Goal: Information Seeking & Learning: Learn about a topic

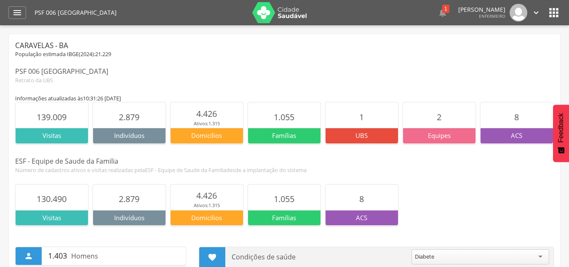
click at [66, 137] on p "Visitas" at bounding box center [52, 135] width 72 height 9
click at [18, 16] on icon "" at bounding box center [17, 13] width 10 height 10
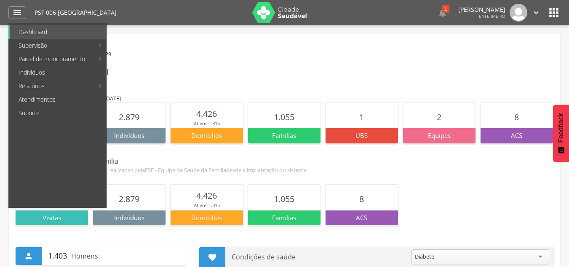
click at [208, 72] on div "PSF 006 [GEOGRAPHIC_DATA]" at bounding box center [284, 72] width 539 height 10
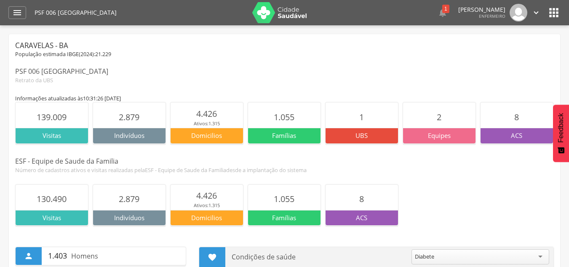
click at [535, 11] on icon "" at bounding box center [535, 12] width 9 height 9
click at [419, 51] on div "População estimada IBGE( 2024 ): 21.229" at bounding box center [284, 55] width 539 height 8
click at [271, 12] on img at bounding box center [279, 12] width 55 height 21
click at [536, 13] on icon "" at bounding box center [535, 12] width 9 height 9
drag, startPoint x: 457, startPoint y: 62, endPoint x: 490, endPoint y: 51, distance: 34.4
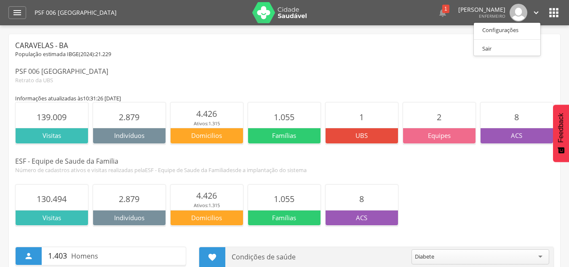
click at [457, 62] on div "Caravelas - BA População estimada IBGE( 2024 ): 21.229 PSF 006 Barcelona Retrat…" at bounding box center [284, 61] width 539 height 43
click at [552, 13] on icon "" at bounding box center [553, 12] width 13 height 13
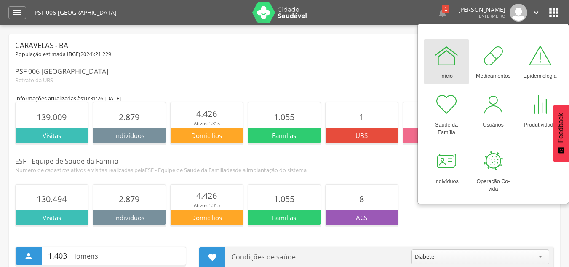
click at [339, 77] on div "Retrato da UBS" at bounding box center [284, 80] width 539 height 8
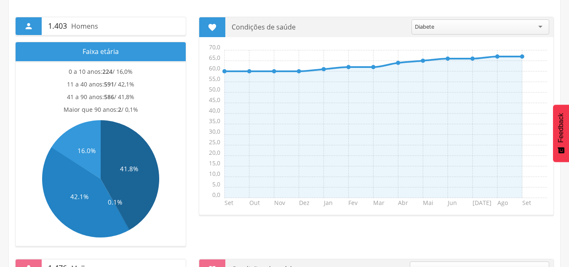
scroll to position [213, 0]
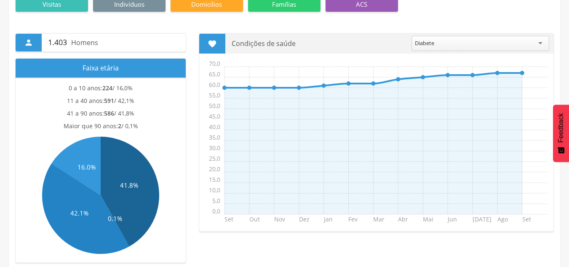
click at [61, 8] on p "Visitas" at bounding box center [52, 4] width 72 height 9
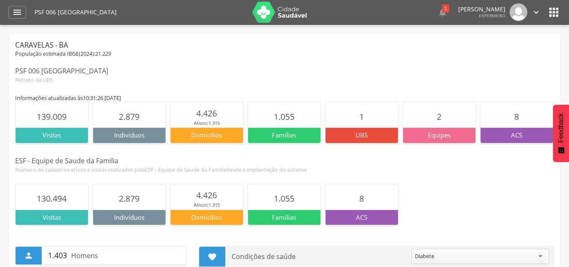
scroll to position [0, 0]
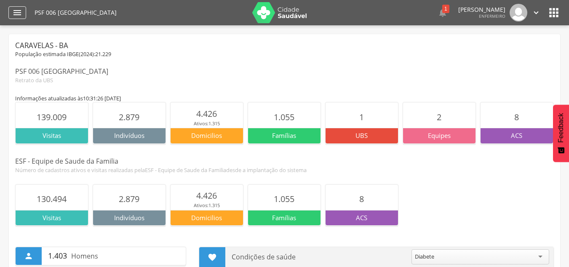
click at [17, 12] on icon "" at bounding box center [17, 13] width 10 height 10
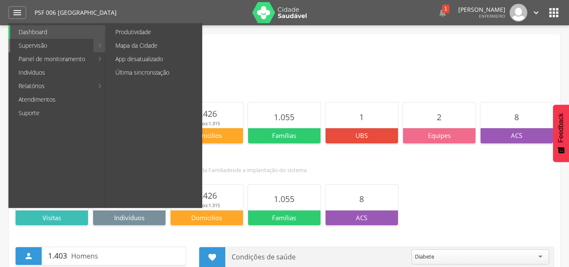
click at [66, 46] on link "Supervisão" at bounding box center [51, 45] width 83 height 13
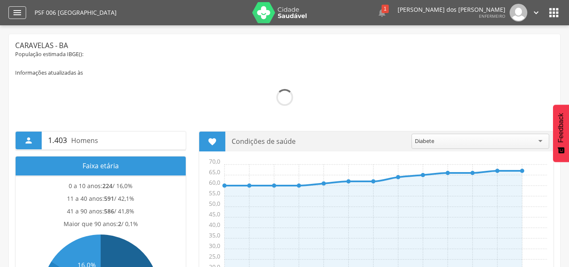
click at [11, 11] on div "" at bounding box center [17, 12] width 18 height 13
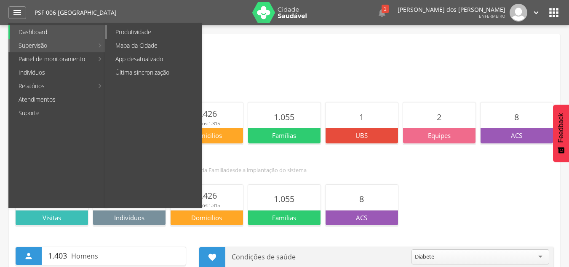
click at [138, 33] on link "Produtividade" at bounding box center [154, 31] width 95 height 13
type input "**********"
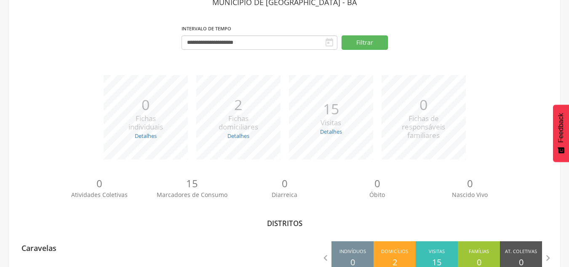
scroll to position [40, 0]
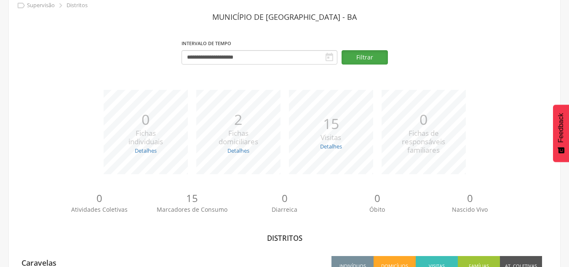
click at [374, 55] on button "Filtrar" at bounding box center [364, 57] width 46 height 14
click at [368, 58] on button "Filtrar" at bounding box center [364, 57] width 46 height 14
click at [364, 58] on button "Filtrar" at bounding box center [364, 57] width 46 height 14
click at [329, 57] on icon "" at bounding box center [329, 57] width 10 height 10
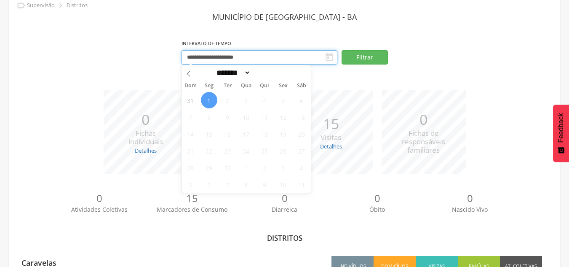
click at [261, 57] on input "**********" at bounding box center [259, 57] width 156 height 14
click at [191, 73] on icon at bounding box center [189, 74] width 6 height 6
select select "*"
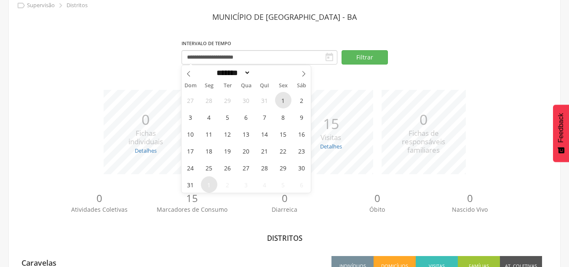
click at [282, 99] on span "1" at bounding box center [283, 100] width 16 height 16
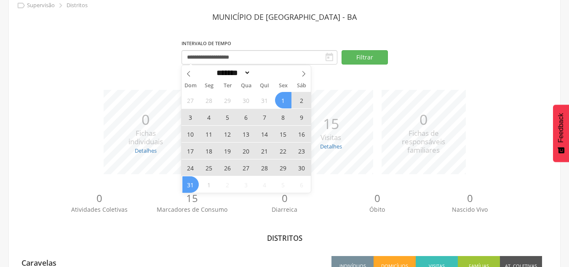
click at [192, 184] on span "31" at bounding box center [190, 184] width 16 height 16
type input "**********"
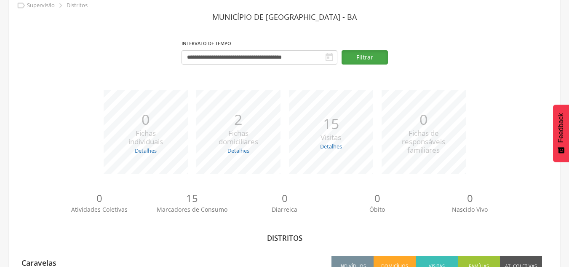
click at [370, 61] on button "Filtrar" at bounding box center [364, 57] width 46 height 14
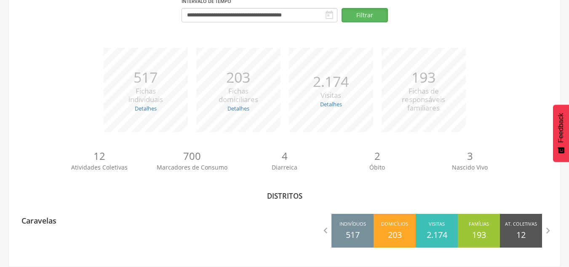
scroll to position [0, 0]
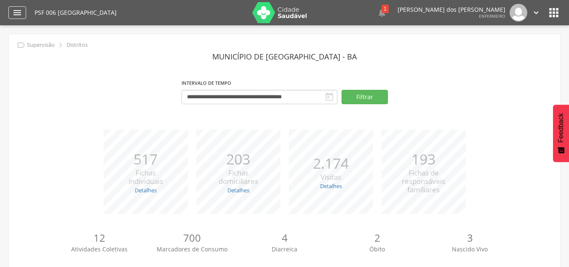
click at [13, 11] on icon "" at bounding box center [17, 13] width 10 height 10
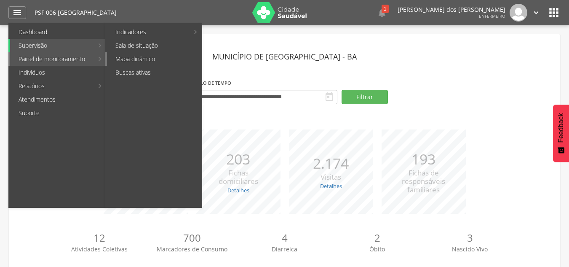
click at [125, 60] on link "Mapa dinâmico" at bounding box center [154, 58] width 95 height 13
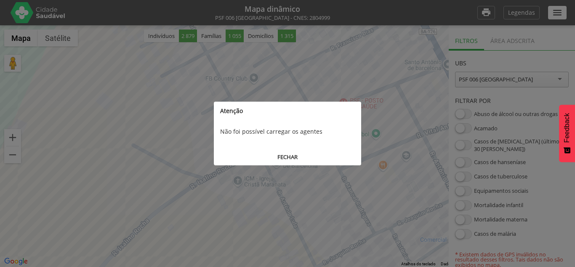
click at [293, 159] on button "FECHAR" at bounding box center [287, 157] width 147 height 16
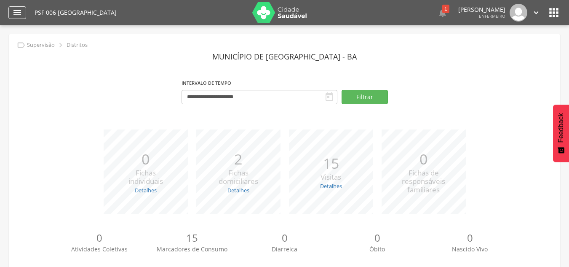
click at [15, 9] on icon "" at bounding box center [17, 13] width 10 height 10
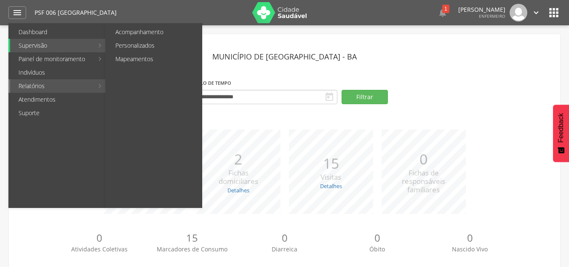
click at [34, 86] on link "Relatórios" at bounding box center [51, 85] width 83 height 13
click at [122, 26] on link "Acompanhamento" at bounding box center [154, 31] width 95 height 13
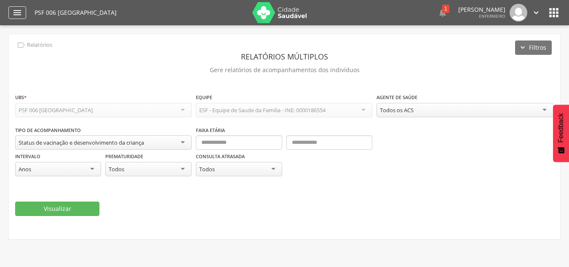
click at [17, 12] on icon "" at bounding box center [17, 13] width 10 height 10
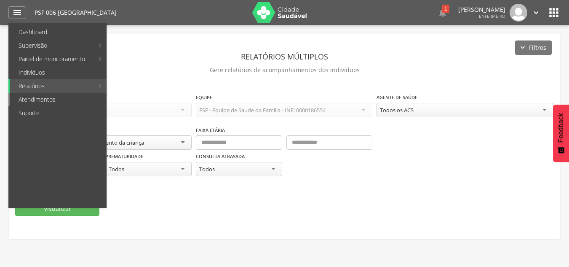
click at [39, 101] on link "Atendimentos" at bounding box center [58, 99] width 96 height 13
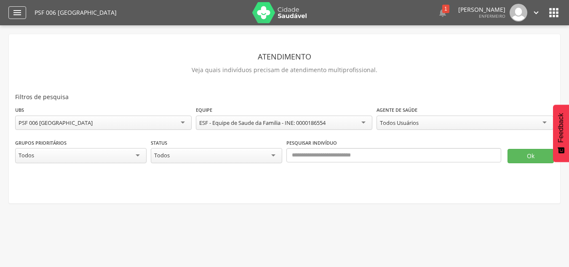
click at [19, 11] on icon "" at bounding box center [17, 13] width 10 height 10
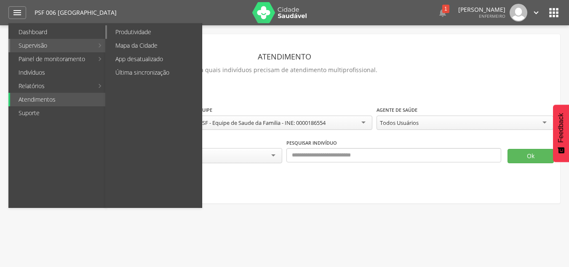
click at [112, 32] on link "Produtividade" at bounding box center [154, 31] width 95 height 13
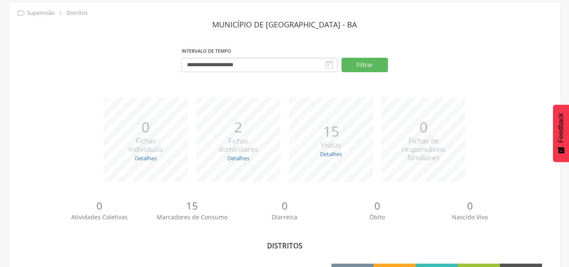
scroll to position [82, 0]
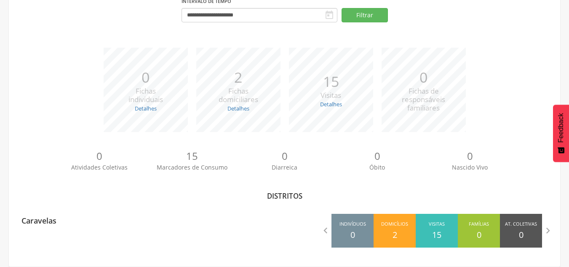
click at [342, 108] on div "Detalhes Realizadas: 15 Recusadas: 0 Ausentes: 0" at bounding box center [331, 104] width 22 height 8
click at [335, 101] on link "Detalhes" at bounding box center [331, 104] width 22 height 8
click at [306, 54] on div "*** 15 Visitas Detalhes Realizadas: 15 Recusadas: 0 Ausentes: 0" at bounding box center [331, 90] width 93 height 84
click at [328, 18] on icon "" at bounding box center [329, 15] width 10 height 10
click at [303, 46] on div "**********" at bounding box center [284, 109] width 551 height 314
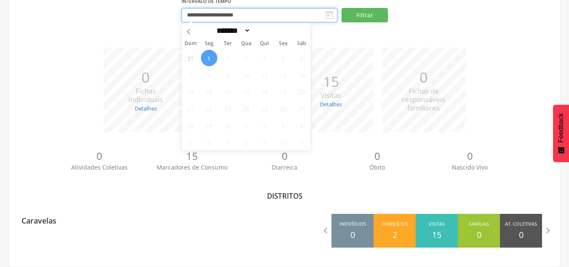
click at [237, 16] on input "**********" at bounding box center [259, 15] width 156 height 14
click at [186, 32] on icon at bounding box center [189, 32] width 6 height 6
select select "*"
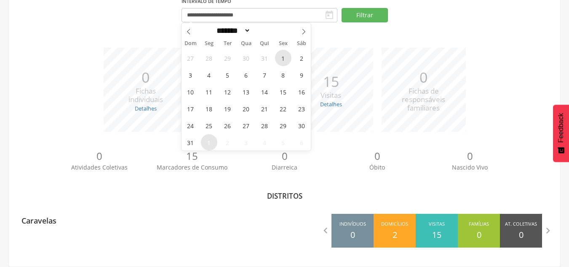
click at [280, 54] on span "1" at bounding box center [283, 58] width 16 height 16
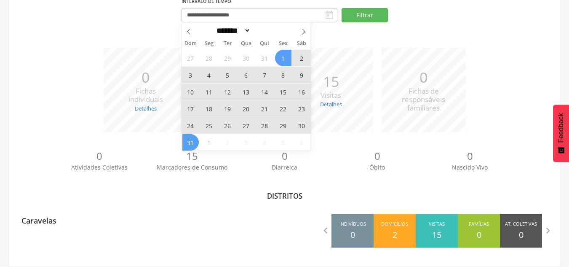
click at [186, 144] on span "31" at bounding box center [190, 142] width 16 height 16
type input "**********"
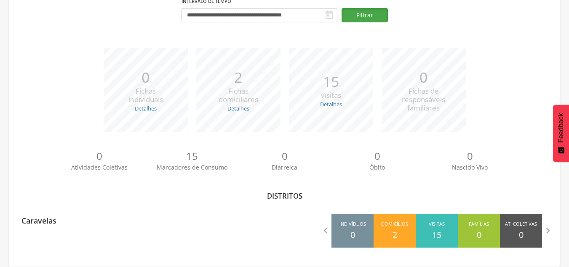
click at [365, 11] on button "Filtrar" at bounding box center [364, 15] width 46 height 14
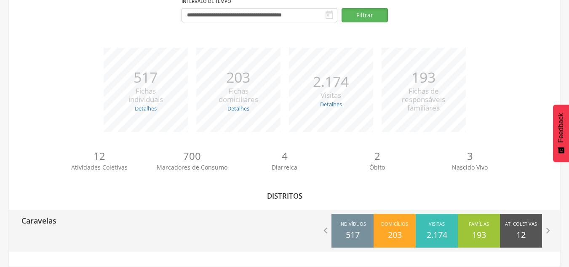
click at [352, 235] on p "517" at bounding box center [353, 235] width 14 height 12
click at [332, 228] on div "Indivíduos 517" at bounding box center [352, 230] width 42 height 34
click at [327, 228] on icon "" at bounding box center [326, 230] width 12 height 12
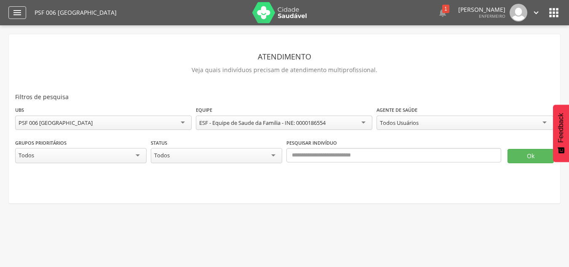
click at [16, 13] on icon "" at bounding box center [17, 13] width 10 height 10
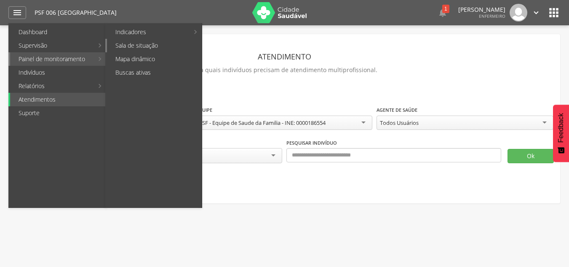
click at [163, 48] on link "Sala de situação" at bounding box center [154, 45] width 95 height 13
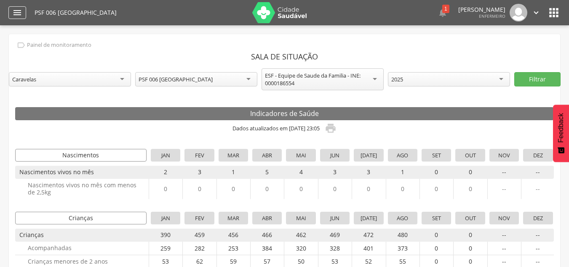
click at [20, 17] on icon "" at bounding box center [17, 13] width 10 height 10
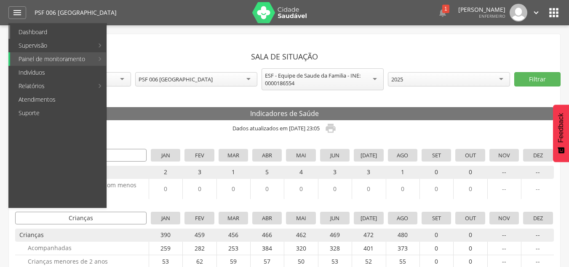
click at [52, 32] on link "Dashboard" at bounding box center [58, 31] width 96 height 13
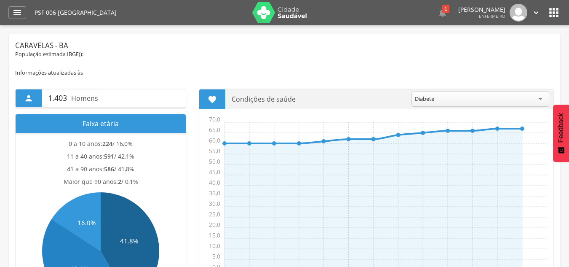
click at [460, 99] on div "Diabete" at bounding box center [480, 98] width 138 height 15
click at [469, 77] on div " 1.403 Homens Faixa etária 0 a 10 anos: 224 / 16,0% 11 a 40 anos: 591 / 42,1% …" at bounding box center [284, 197] width 551 height 242
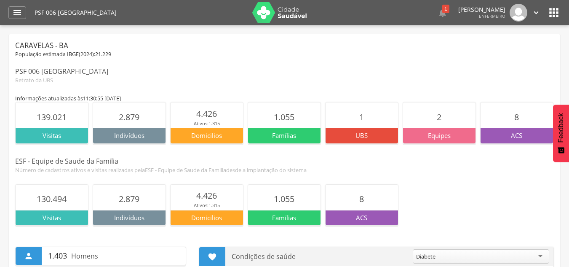
click at [555, 10] on icon "" at bounding box center [553, 12] width 13 height 13
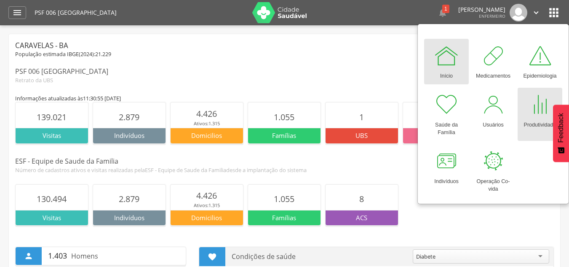
click at [537, 105] on div at bounding box center [539, 104] width 25 height 25
